Goal: Task Accomplishment & Management: Complete application form

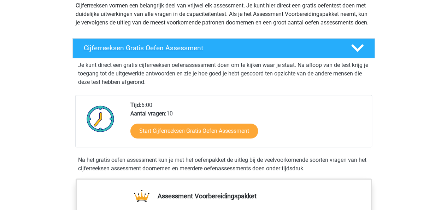
scroll to position [90, 0]
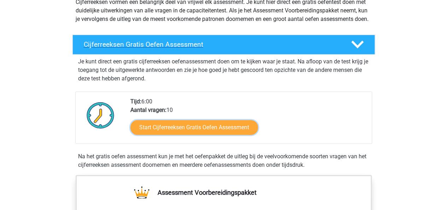
click at [249, 135] on link "Start Cijferreeksen Gratis Oefen Assessment" at bounding box center [194, 127] width 128 height 15
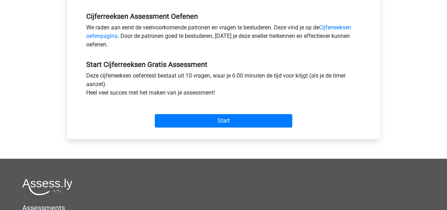
scroll to position [214, 0]
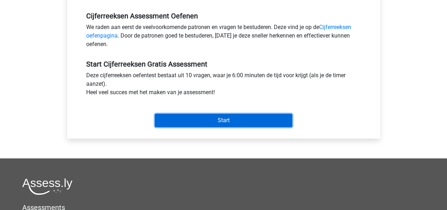
click at [260, 121] on input "Start" at bounding box center [223, 119] width 137 height 13
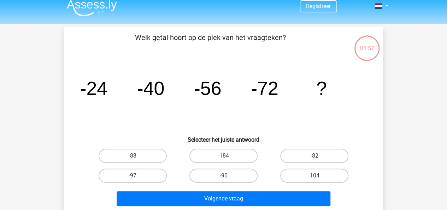
scroll to position [6, 0]
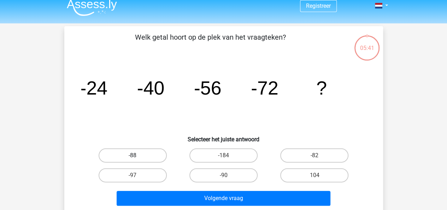
drag, startPoint x: 151, startPoint y: 163, endPoint x: 155, endPoint y: 157, distance: 6.6
click at [155, 157] on div "-88" at bounding box center [132, 155] width 91 height 20
click at [155, 157] on label "-88" at bounding box center [133, 155] width 68 height 14
click at [137, 157] on input "-88" at bounding box center [135, 157] width 5 height 5
radio input "true"
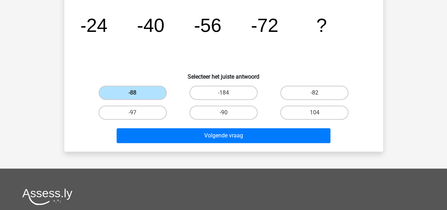
scroll to position [69, 0]
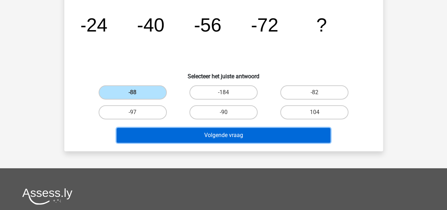
click at [198, 137] on button "Volgende vraag" at bounding box center [224, 135] width 214 height 15
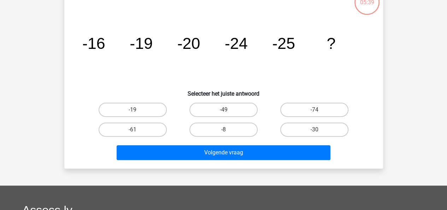
scroll to position [33, 0]
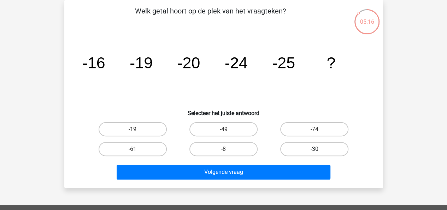
click at [328, 153] on label "-30" at bounding box center [314, 149] width 68 height 14
click at [319, 153] on input "-30" at bounding box center [317, 151] width 5 height 5
radio input "true"
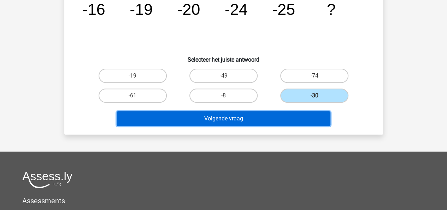
click at [244, 121] on button "Volgende vraag" at bounding box center [224, 118] width 214 height 15
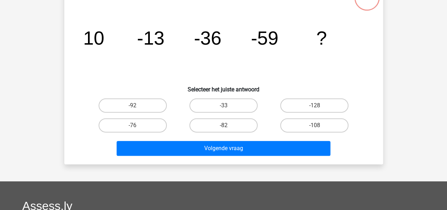
scroll to position [33, 0]
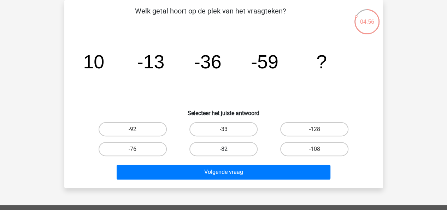
click at [237, 142] on label "-82" at bounding box center [223, 149] width 68 height 14
click at [228, 149] on input "-82" at bounding box center [225, 151] width 5 height 5
radio input "true"
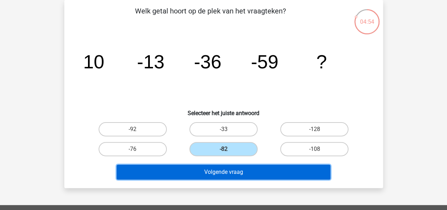
click at [268, 170] on button "Volgende vraag" at bounding box center [224, 171] width 214 height 15
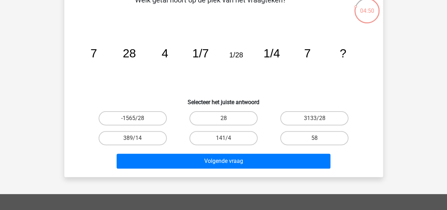
scroll to position [44, 0]
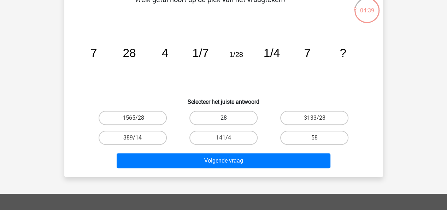
click at [240, 117] on label "28" at bounding box center [223, 118] width 68 height 14
click at [228, 118] on input "28" at bounding box center [225, 120] width 5 height 5
radio input "true"
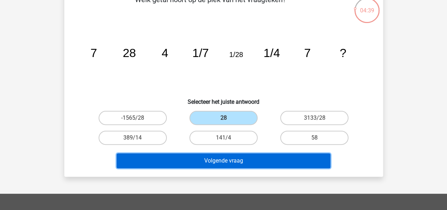
click at [274, 160] on button "Volgende vraag" at bounding box center [224, 160] width 214 height 15
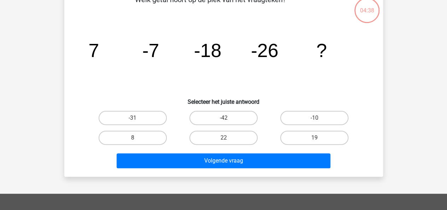
scroll to position [33, 0]
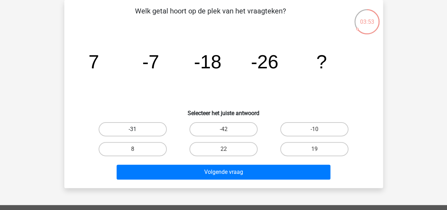
click at [141, 132] on label "-31" at bounding box center [133, 129] width 68 height 14
click at [137, 132] on input "-31" at bounding box center [135, 131] width 5 height 5
radio input "true"
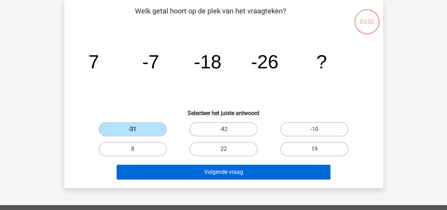
scroll to position [43, 0]
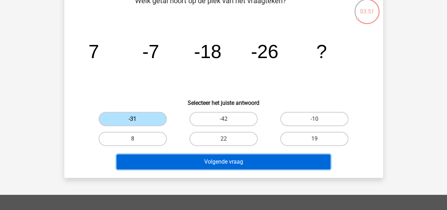
click at [249, 165] on button "Volgende vraag" at bounding box center [224, 161] width 214 height 15
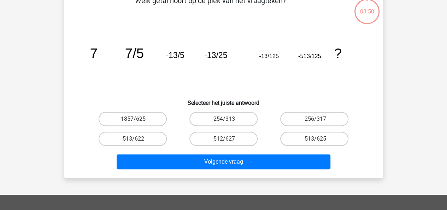
scroll to position [33, 0]
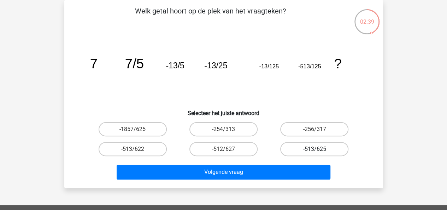
click at [324, 146] on label "-513/625" at bounding box center [314, 149] width 68 height 14
click at [319, 149] on input "-513/625" at bounding box center [317, 151] width 5 height 5
radio input "true"
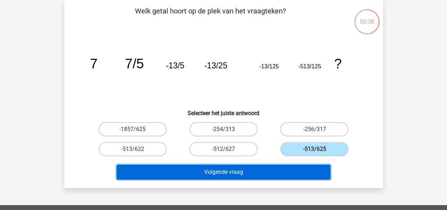
click at [288, 166] on button "Volgende vraag" at bounding box center [224, 171] width 214 height 15
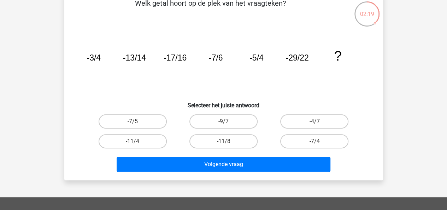
scroll to position [47, 0]
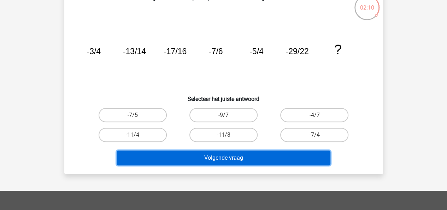
click at [274, 161] on button "Volgende vraag" at bounding box center [224, 157] width 214 height 15
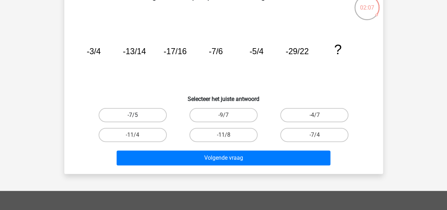
click at [148, 117] on label "-7/5" at bounding box center [133, 115] width 68 height 14
click at [137, 117] on input "-7/5" at bounding box center [135, 117] width 5 height 5
radio input "true"
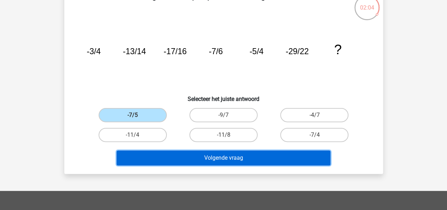
click at [265, 157] on button "Volgende vraag" at bounding box center [224, 157] width 214 height 15
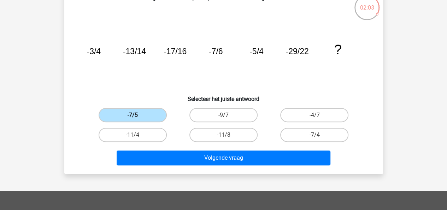
click at [139, 117] on label "-7/5" at bounding box center [133, 115] width 68 height 14
click at [137, 117] on input "-7/5" at bounding box center [135, 117] width 5 height 5
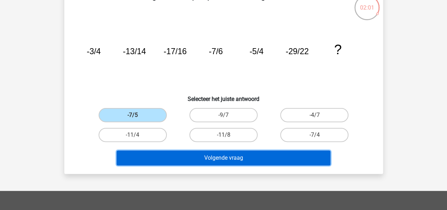
click at [174, 156] on button "Volgende vraag" at bounding box center [224, 157] width 214 height 15
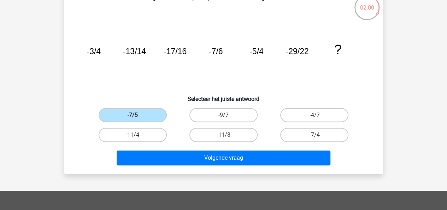
click at [140, 131] on label "-11/4" at bounding box center [133, 135] width 68 height 14
click at [137, 135] on input "-11/4" at bounding box center [135, 137] width 5 height 5
radio input "true"
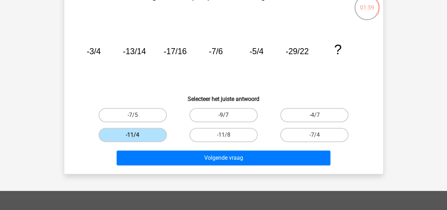
click at [230, 110] on label "-9/7" at bounding box center [223, 115] width 68 height 14
click at [228, 115] on input "-9/7" at bounding box center [225, 117] width 5 height 5
radio input "true"
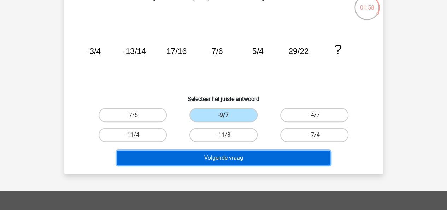
click at [253, 160] on button "Volgende vraag" at bounding box center [224, 157] width 214 height 15
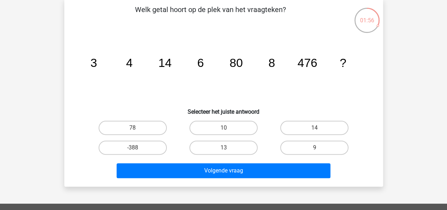
scroll to position [34, 0]
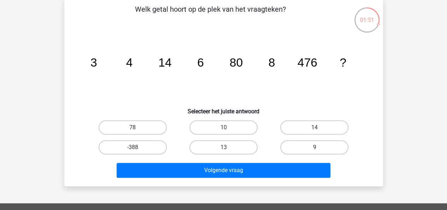
click at [175, 122] on div "10" at bounding box center [132, 127] width 85 height 14
click at [245, 125] on label "10" at bounding box center [223, 127] width 68 height 14
click at [228, 127] on input "10" at bounding box center [225, 129] width 5 height 5
radio input "true"
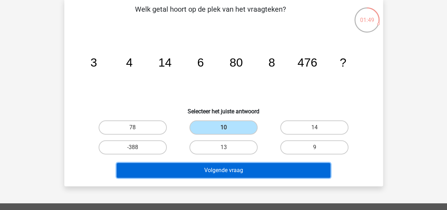
click at [249, 172] on button "Volgende vraag" at bounding box center [224, 170] width 214 height 15
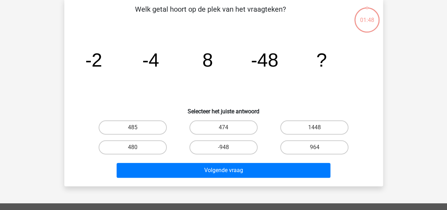
scroll to position [33, 0]
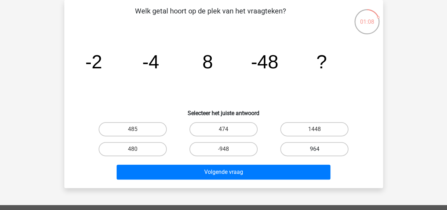
click at [299, 146] on label "964" at bounding box center [314, 149] width 68 height 14
click at [315, 149] on input "964" at bounding box center [317, 151] width 5 height 5
radio input "true"
click at [230, 121] on div "474" at bounding box center [223, 129] width 91 height 20
click at [160, 148] on label "480" at bounding box center [133, 149] width 68 height 14
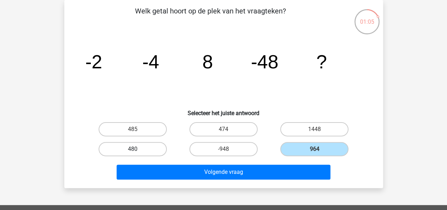
click at [137, 149] on input "480" at bounding box center [135, 151] width 5 height 5
radio input "true"
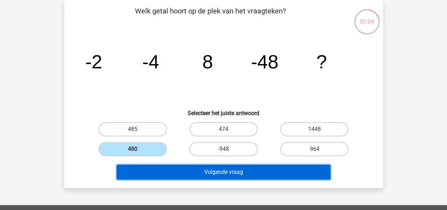
click at [212, 171] on button "Volgende vraag" at bounding box center [224, 171] width 214 height 15
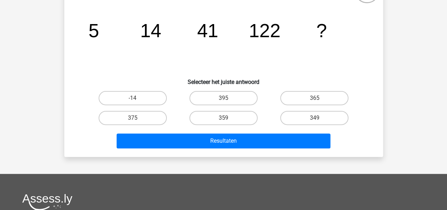
scroll to position [63, 0]
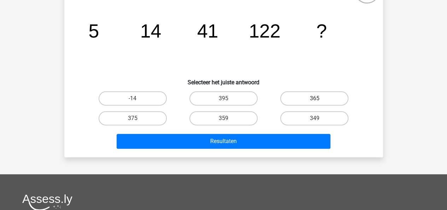
click at [308, 95] on label "365" at bounding box center [314, 98] width 68 height 14
click at [315, 98] on input "365" at bounding box center [317, 100] width 5 height 5
radio input "true"
click at [316, 111] on label "349" at bounding box center [314, 118] width 68 height 14
click at [316, 118] on input "349" at bounding box center [317, 120] width 5 height 5
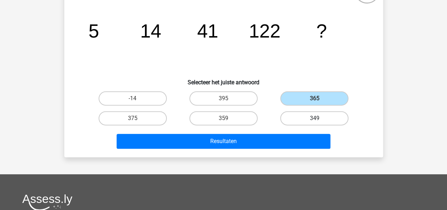
radio input "true"
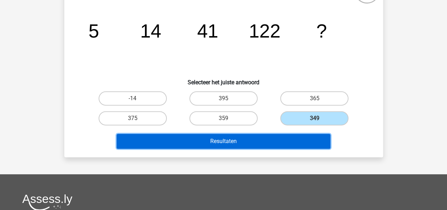
click at [287, 136] on button "Resultaten" at bounding box center [224, 141] width 214 height 15
